Goal: Find contact information: Find contact information

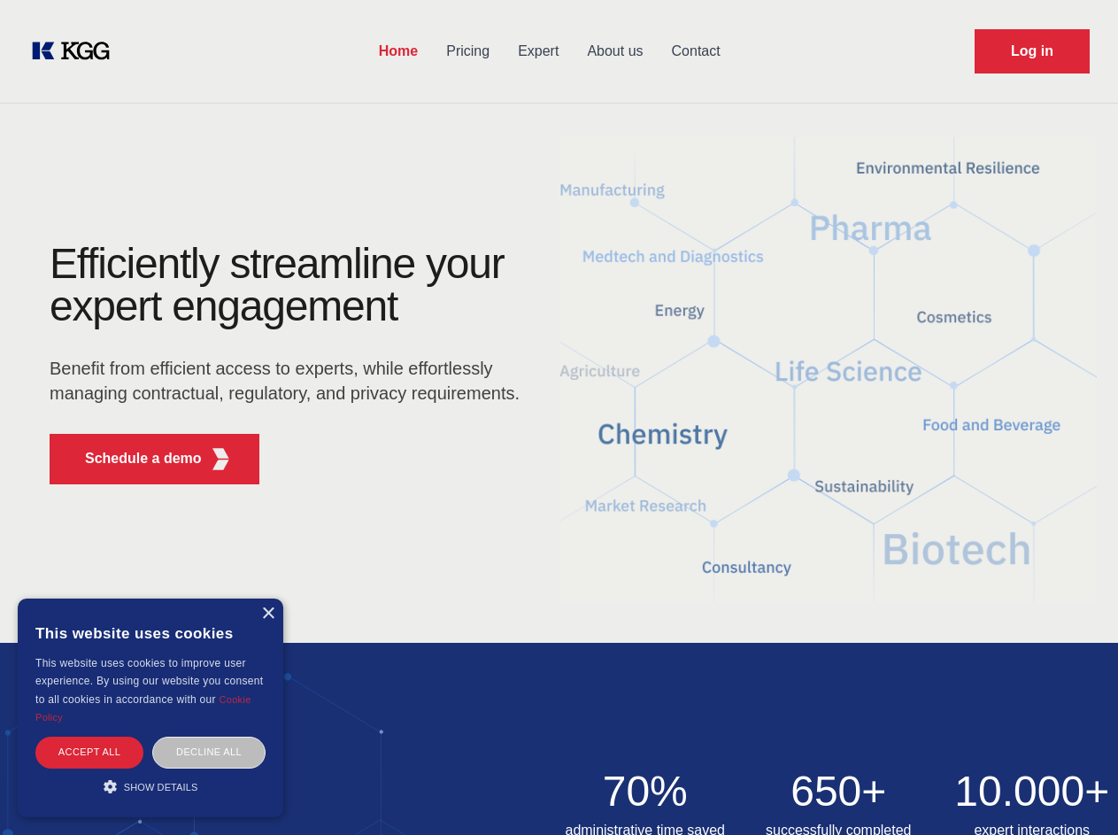
click at [558, 417] on div "Efficiently streamline your expert engagement Benefit from efficient access to …" at bounding box center [290, 370] width 538 height 256
click at [133, 458] on p "Schedule a demo" at bounding box center [143, 458] width 117 height 21
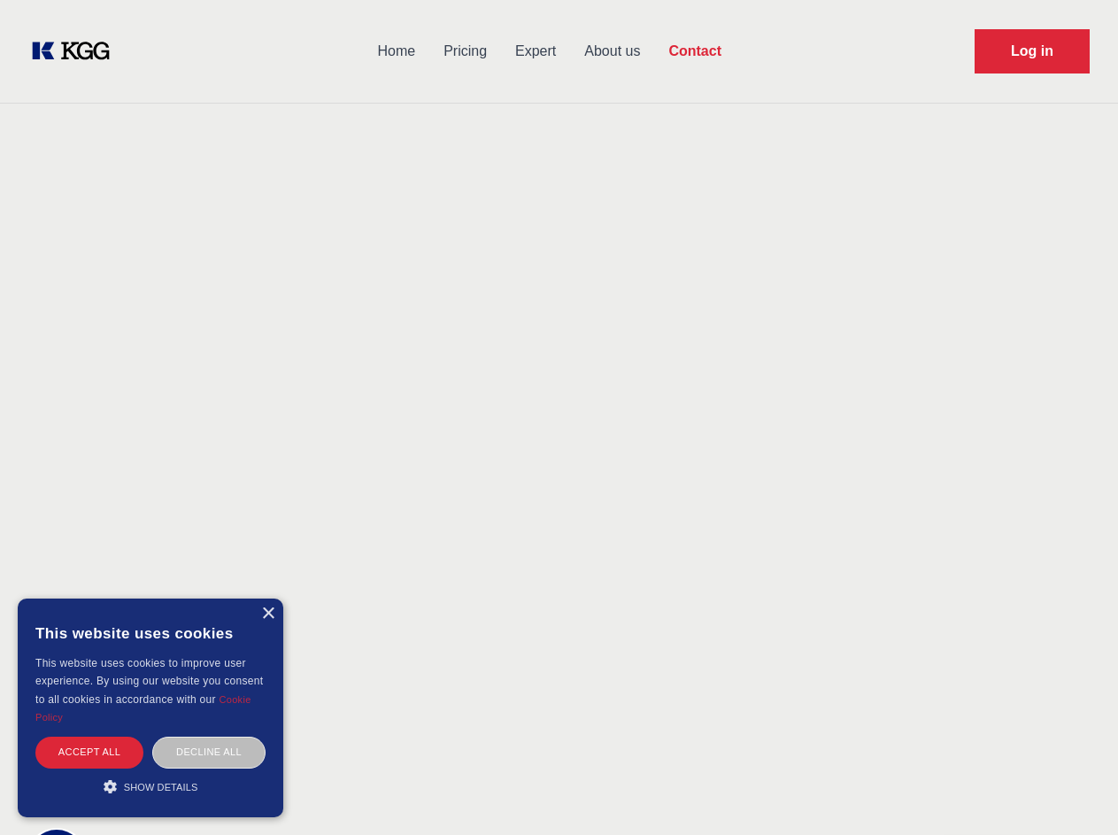
click at [267, 613] on div "× This website uses cookies This website uses cookies to improve user experienc…" at bounding box center [151, 707] width 266 height 219
click at [89, 751] on div "Accept all" at bounding box center [89, 751] width 108 height 31
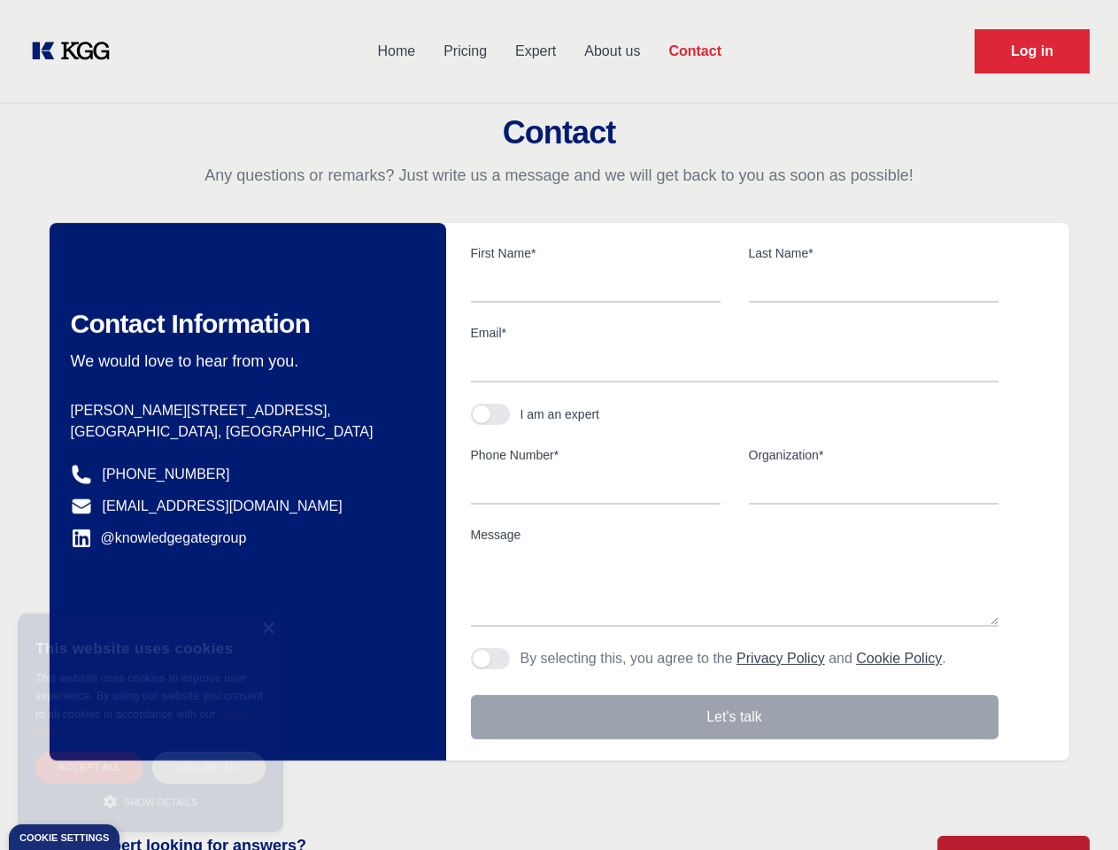
click at [209, 751] on div "Decline all" at bounding box center [208, 766] width 113 height 31
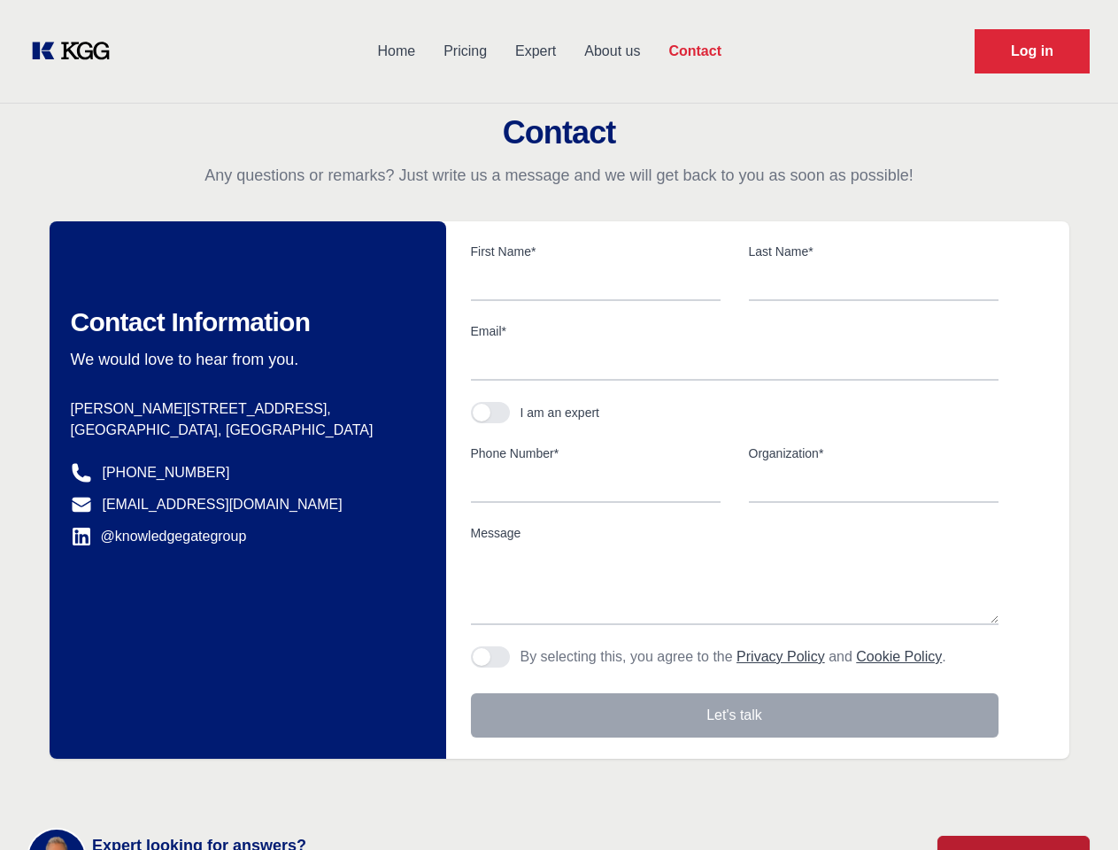
click at [150, 786] on main "Contact Any questions or remarks? Just write us a message and we will get back …" at bounding box center [559, 460] width 1118 height 921
